Goal: Check status

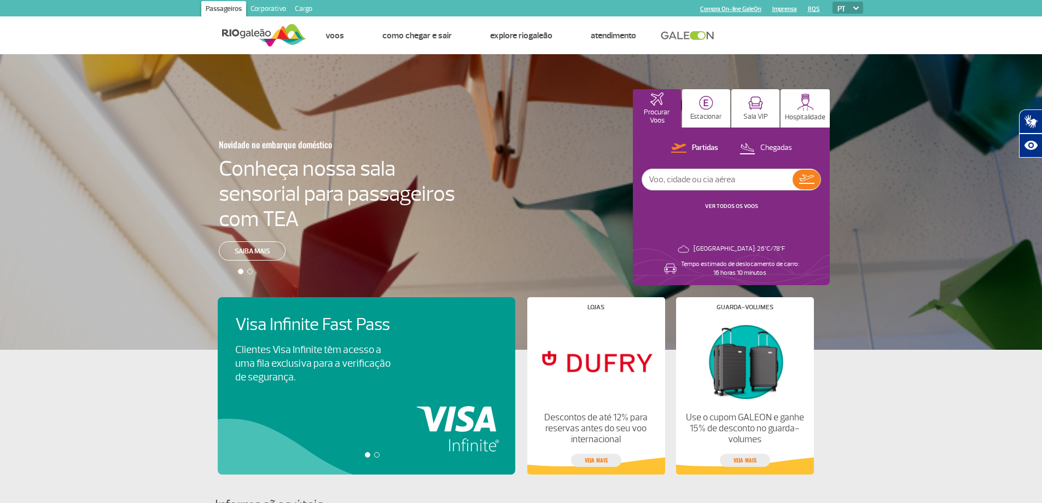
click at [670, 178] on input "text" at bounding box center [717, 179] width 150 height 21
type input "brasilia"
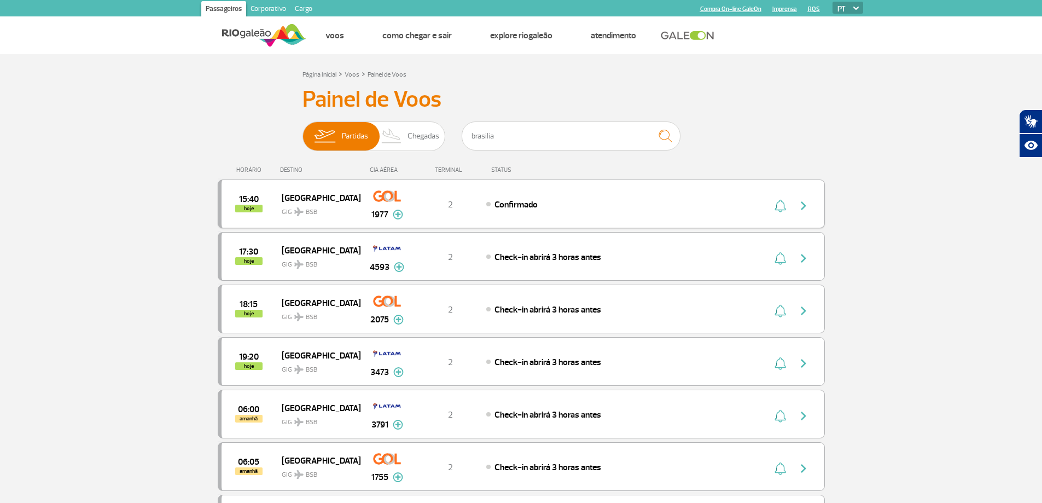
click at [395, 215] on img at bounding box center [398, 214] width 10 height 10
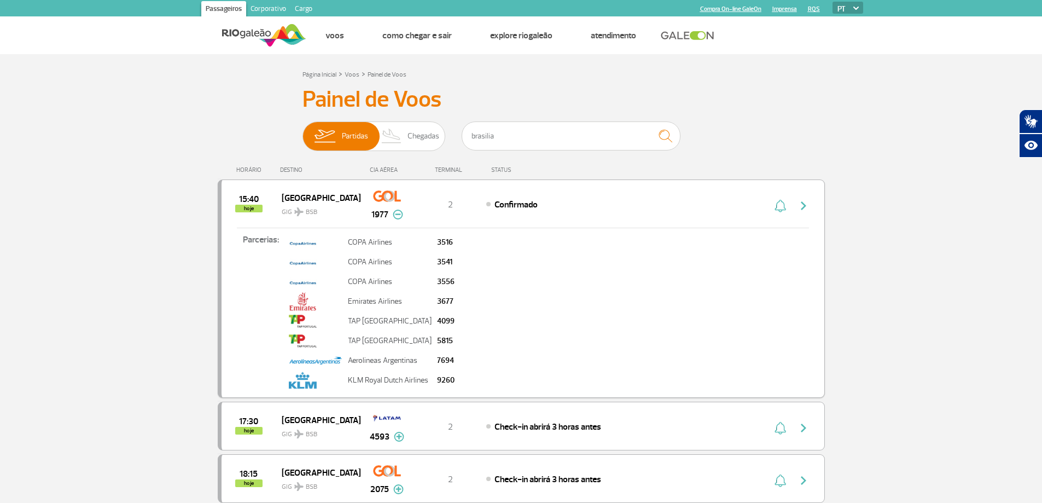
click at [395, 215] on img at bounding box center [398, 214] width 10 height 10
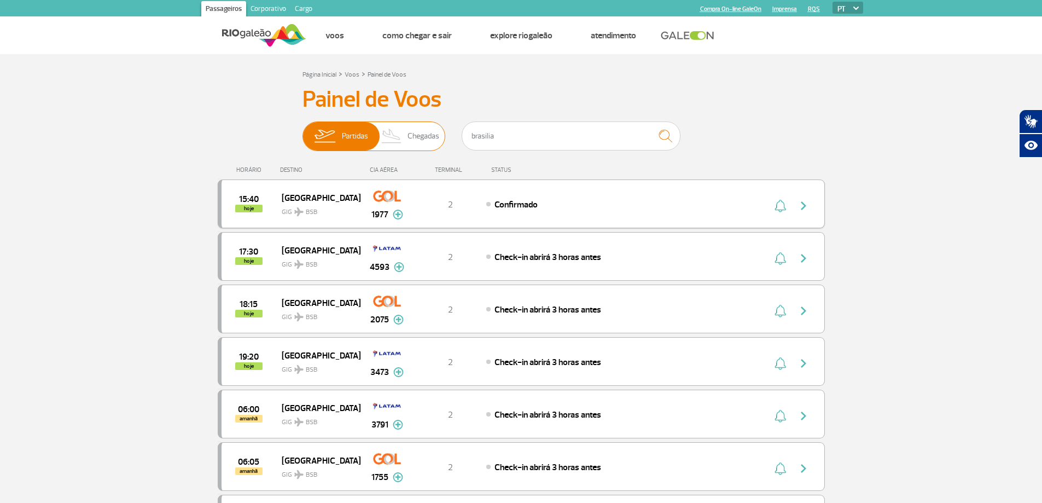
click at [422, 131] on span "Chegadas" at bounding box center [423, 136] width 32 height 28
click at [403, 139] on img at bounding box center [392, 136] width 32 height 28
click at [302, 131] on input "Partidas Chegadas" at bounding box center [302, 131] width 0 height 0
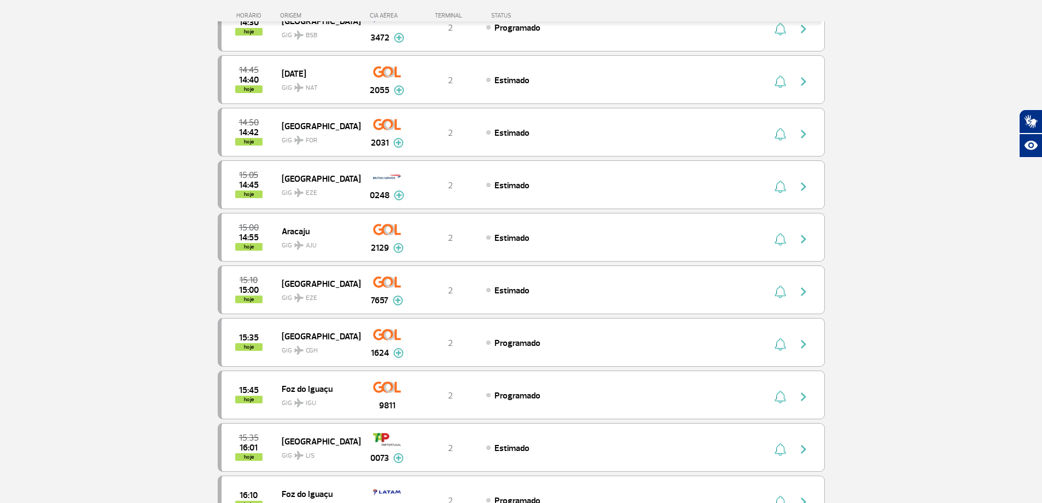
scroll to position [820, 0]
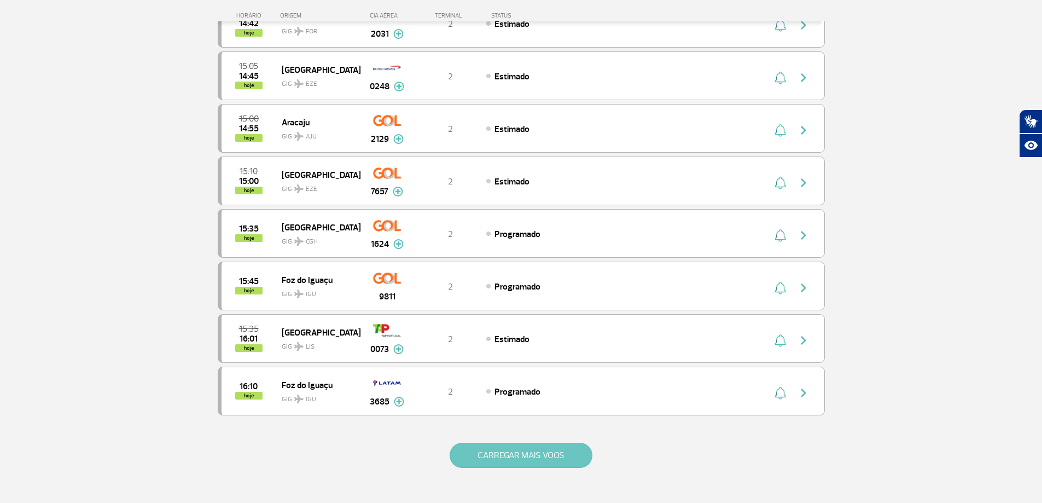
click at [496, 454] on button "CARREGAR MAIS VOOS" at bounding box center [520, 454] width 143 height 25
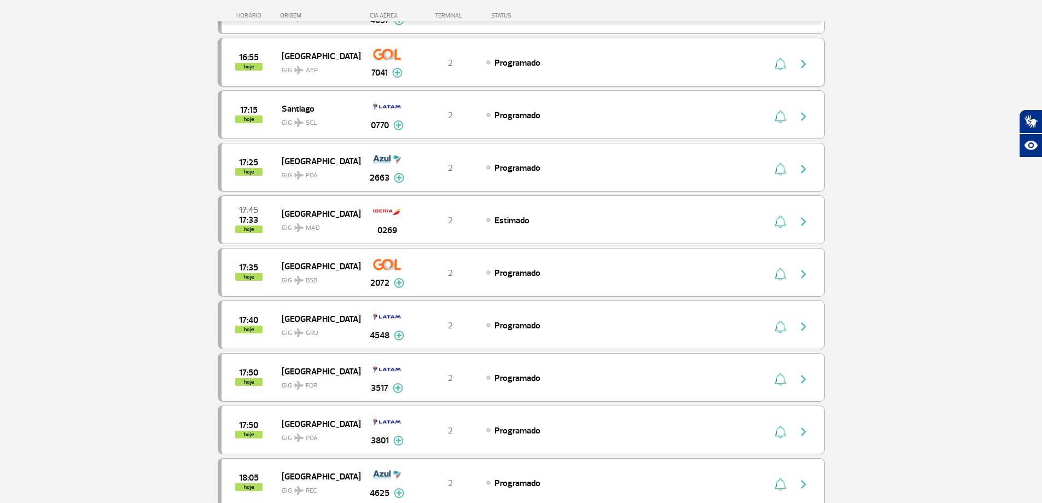
scroll to position [1586, 0]
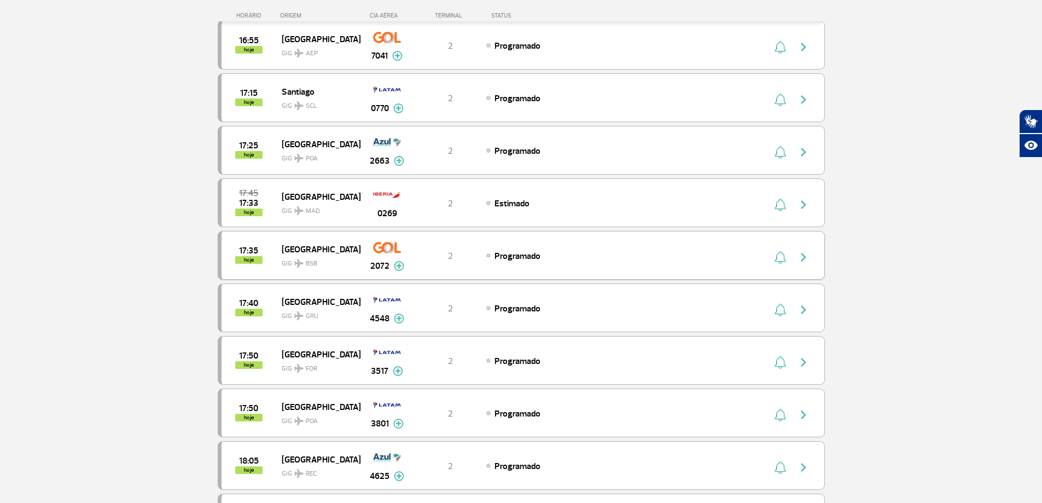
click at [787, 249] on div at bounding box center [793, 255] width 60 height 15
click at [787, 257] on button "button" at bounding box center [779, 255] width 16 height 17
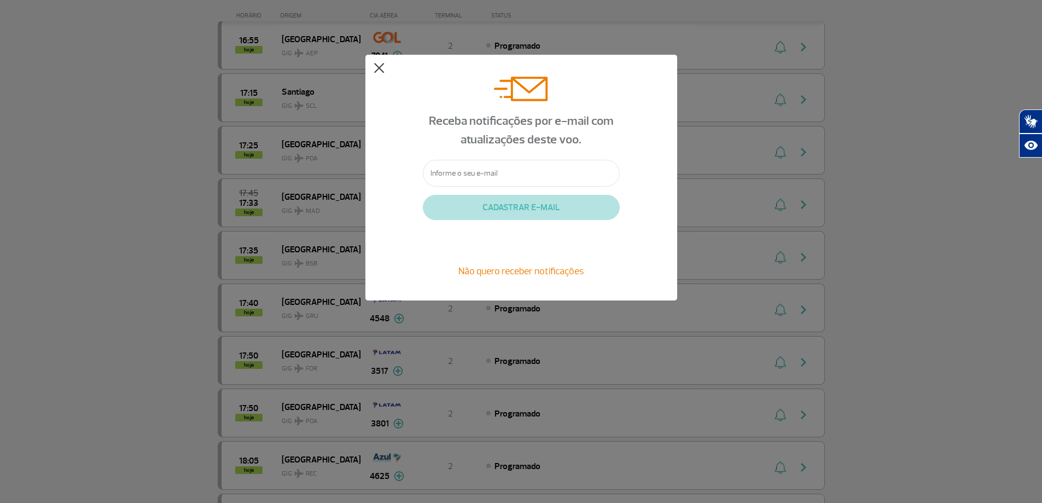
click at [375, 64] on button at bounding box center [378, 68] width 11 height 11
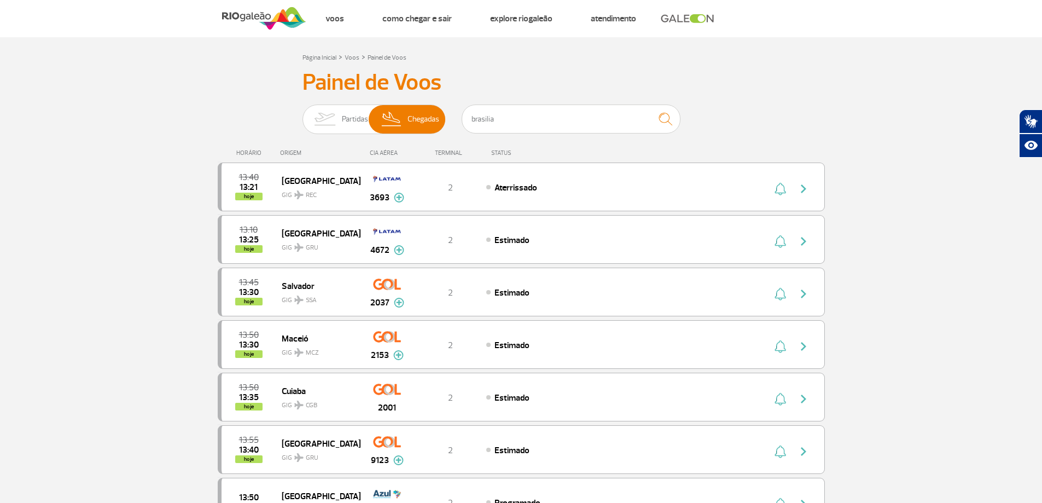
scroll to position [0, 0]
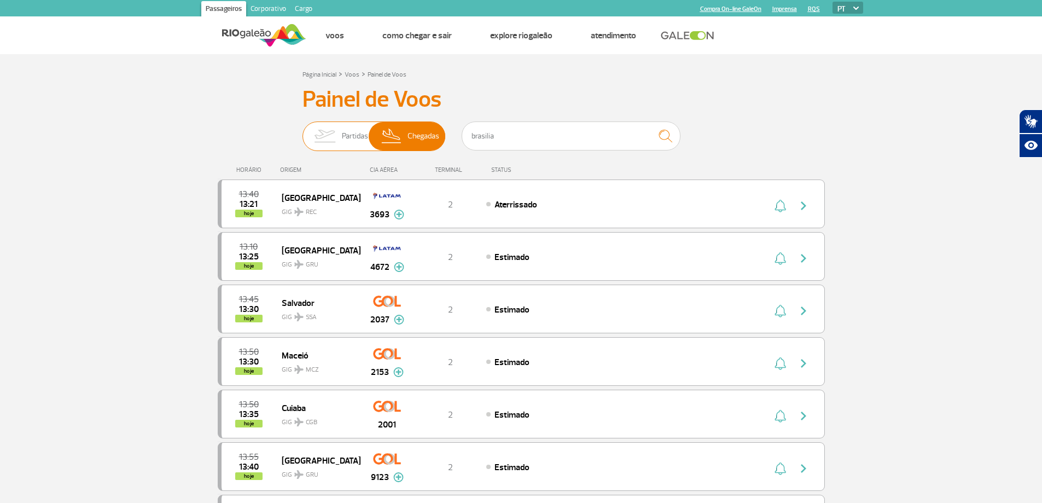
click at [345, 137] on span "Partidas" at bounding box center [355, 136] width 26 height 28
click at [302, 131] on input "Partidas Chegadas" at bounding box center [302, 131] width 0 height 0
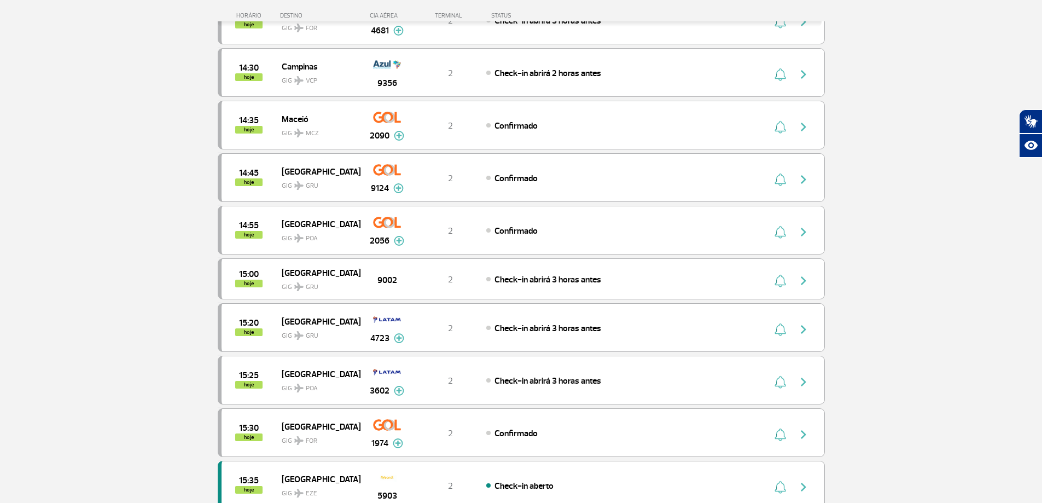
scroll to position [964, 0]
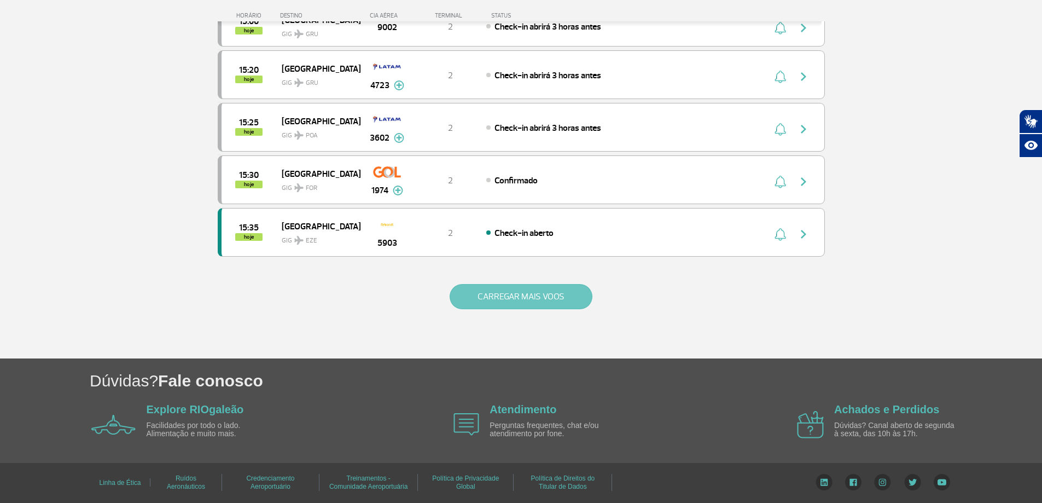
click at [515, 290] on button "CARREGAR MAIS VOOS" at bounding box center [520, 296] width 143 height 25
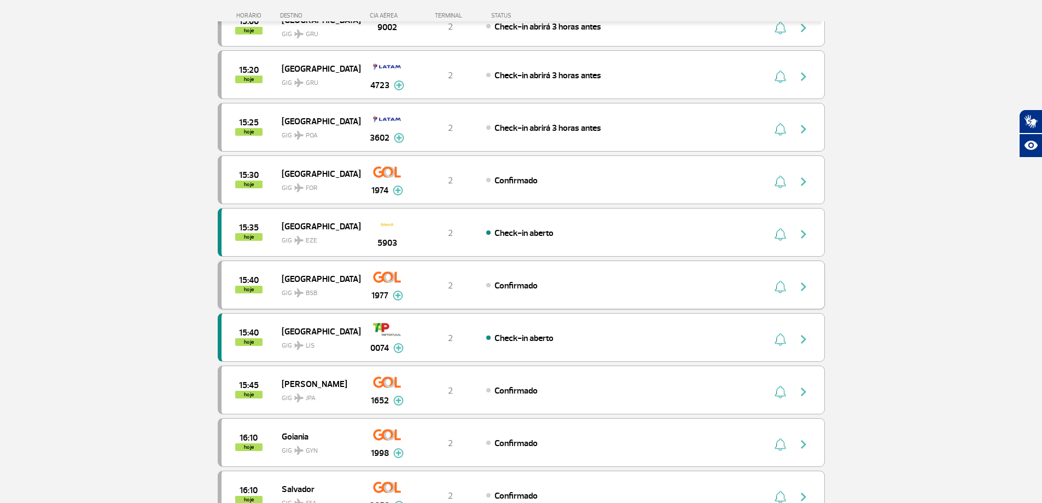
click at [451, 295] on div "15:40 hoje Brasília GIG BSB 1977 2 Confirmado Parcerias: COPA Airlines 3516 COP…" at bounding box center [521, 284] width 607 height 49
click at [773, 279] on button "button" at bounding box center [779, 284] width 16 height 17
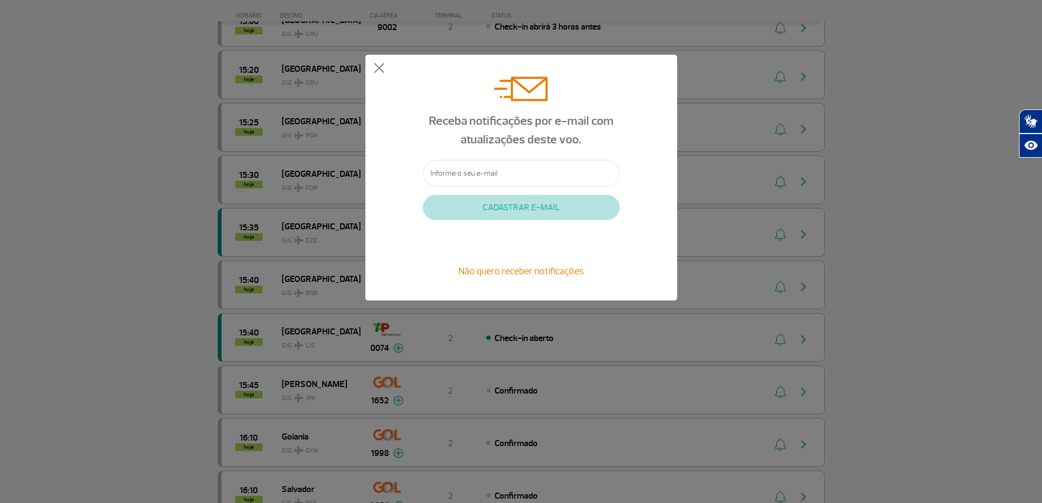
click at [443, 177] on input "text" at bounding box center [521, 173] width 197 height 27
click at [449, 178] on input "text" at bounding box center [521, 173] width 197 height 27
type input "[EMAIL_ADDRESS][DOMAIN_NAME]"
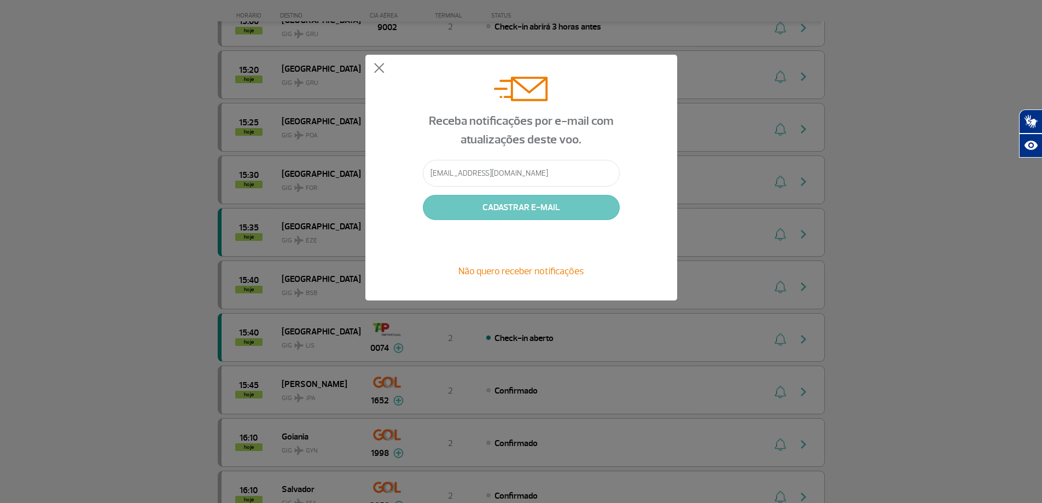
click at [472, 210] on button "CADASTRAR E-MAIL" at bounding box center [521, 207] width 197 height 25
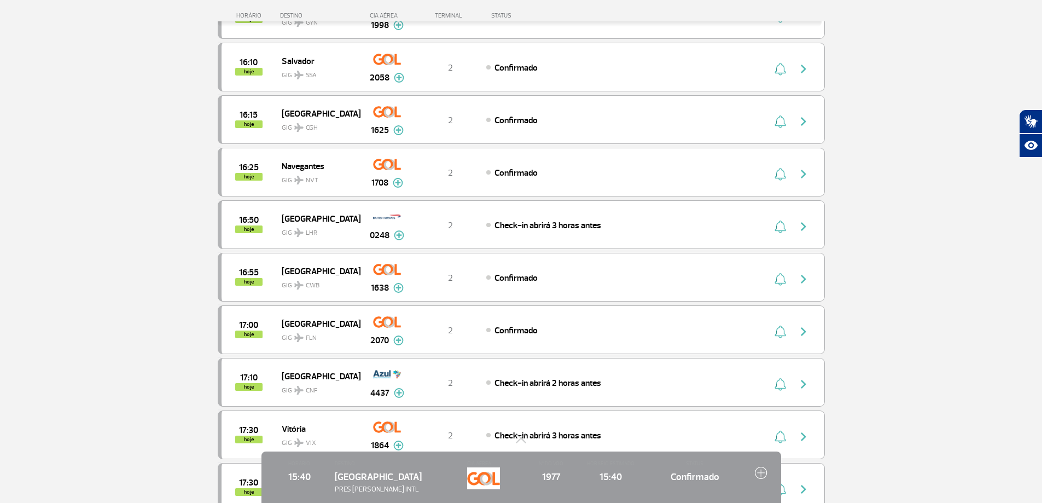
scroll to position [1403, 0]
